Goal: Task Accomplishment & Management: Use online tool/utility

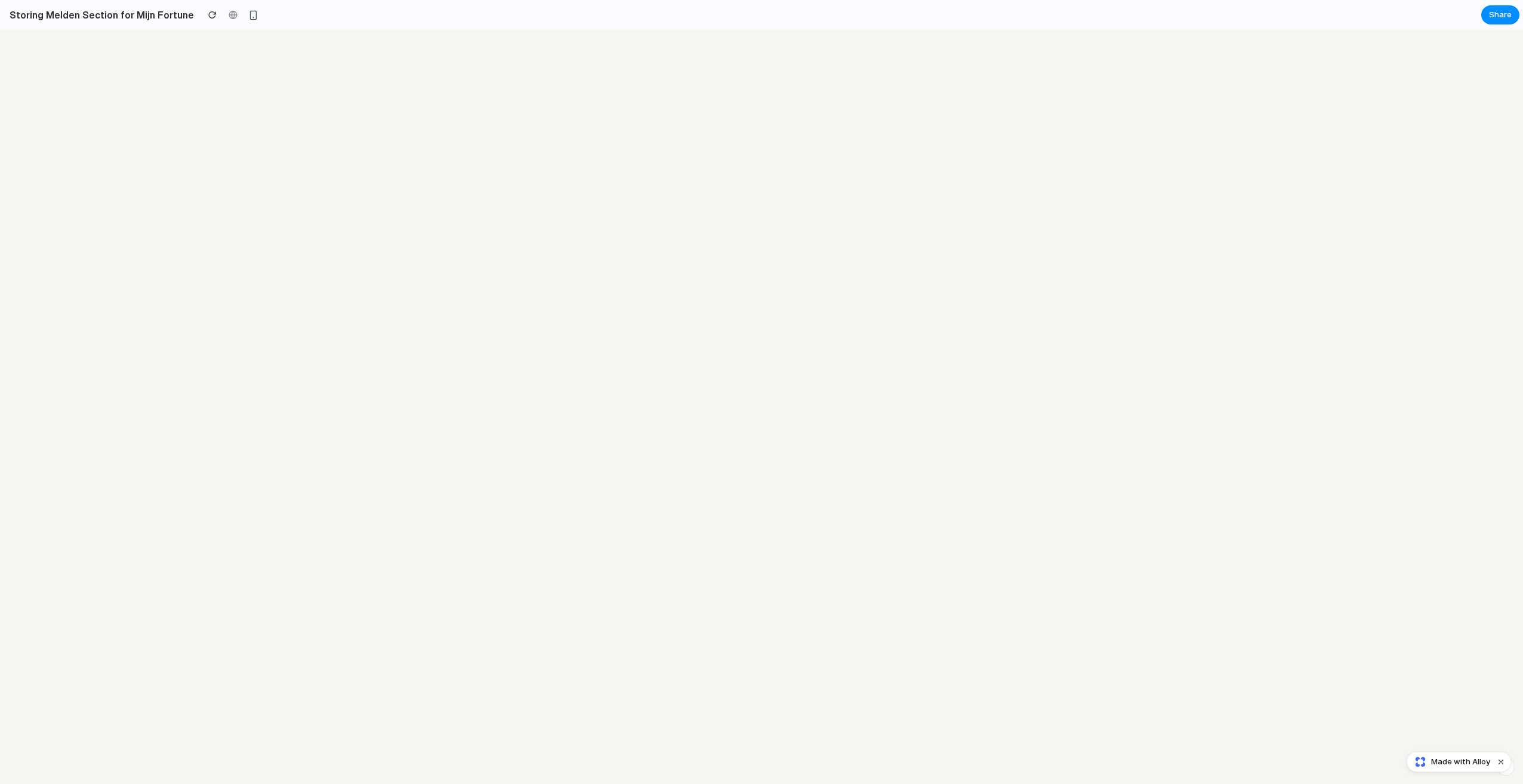
select select "******"
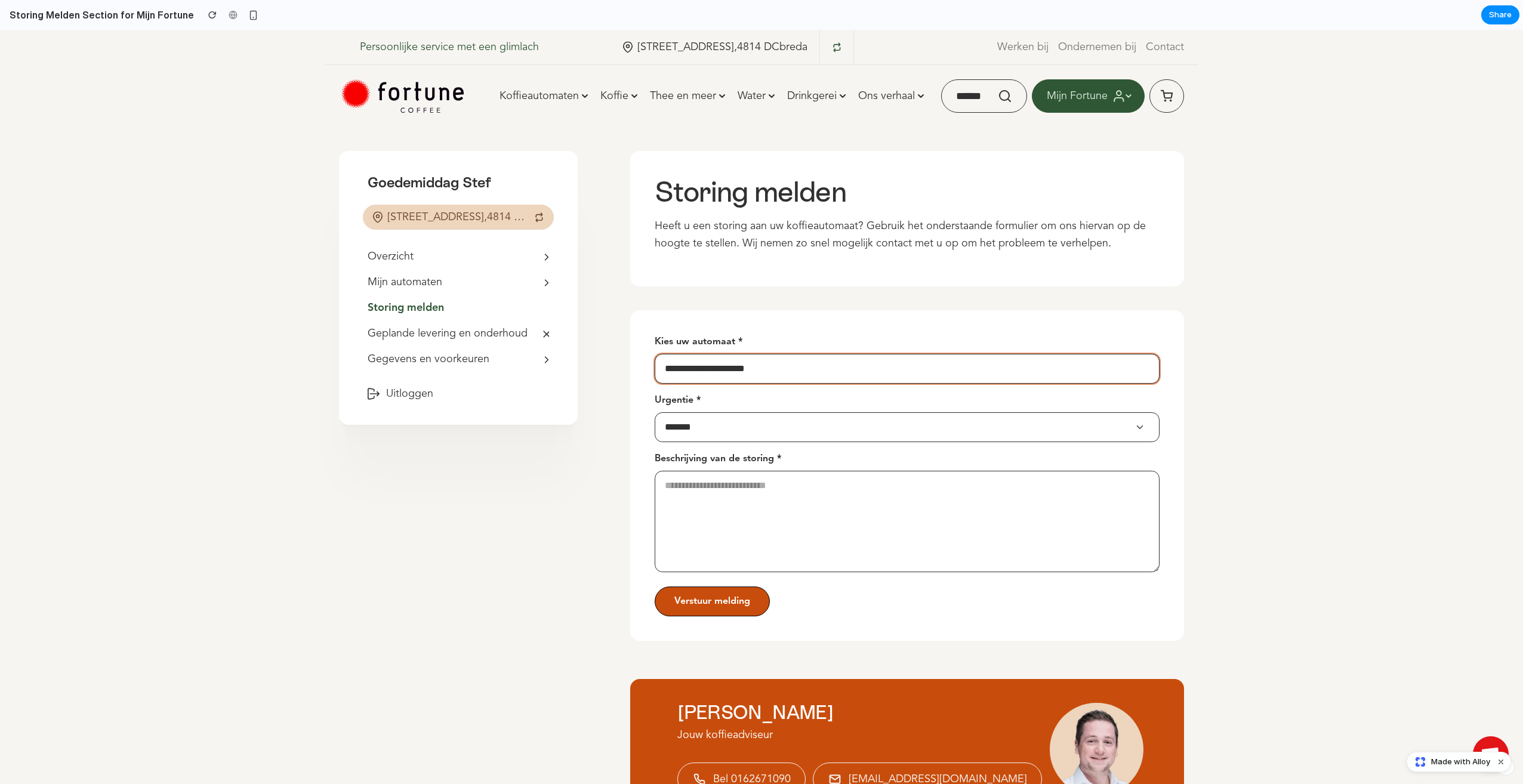
click at [1134, 369] on select "**********" at bounding box center [907, 369] width 505 height 30
click at [1136, 427] on select "**** ******* **** ******" at bounding box center [907, 427] width 505 height 30
